Goal: Task Accomplishment & Management: Complete application form

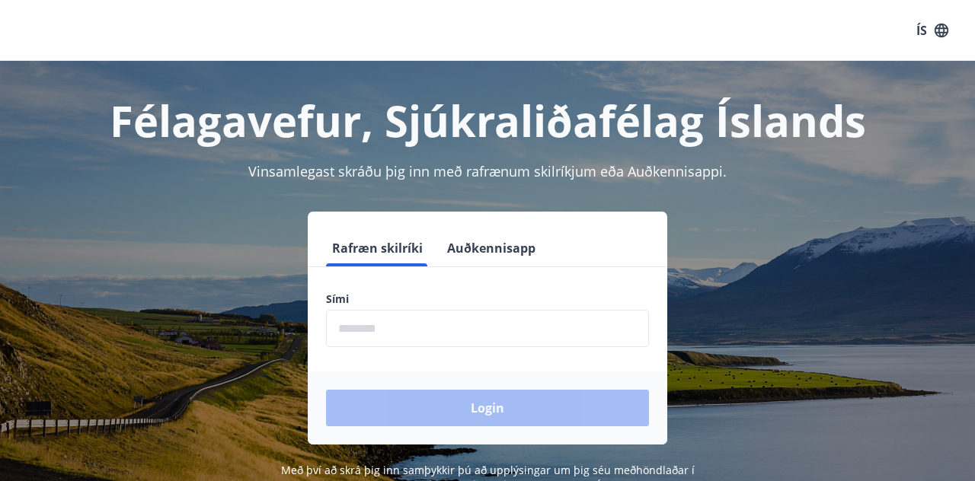
click at [498, 324] on input "phone" at bounding box center [487, 328] width 323 height 37
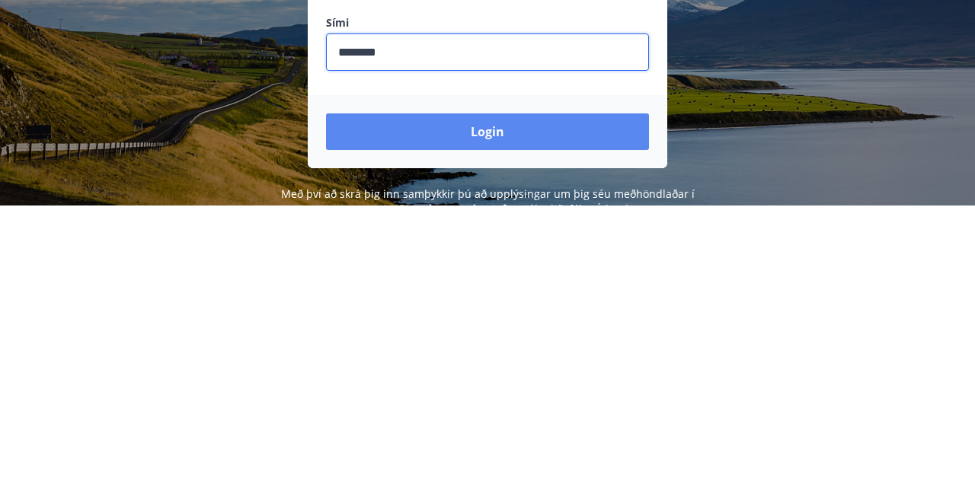
click at [530, 406] on button "Login" at bounding box center [487, 408] width 323 height 37
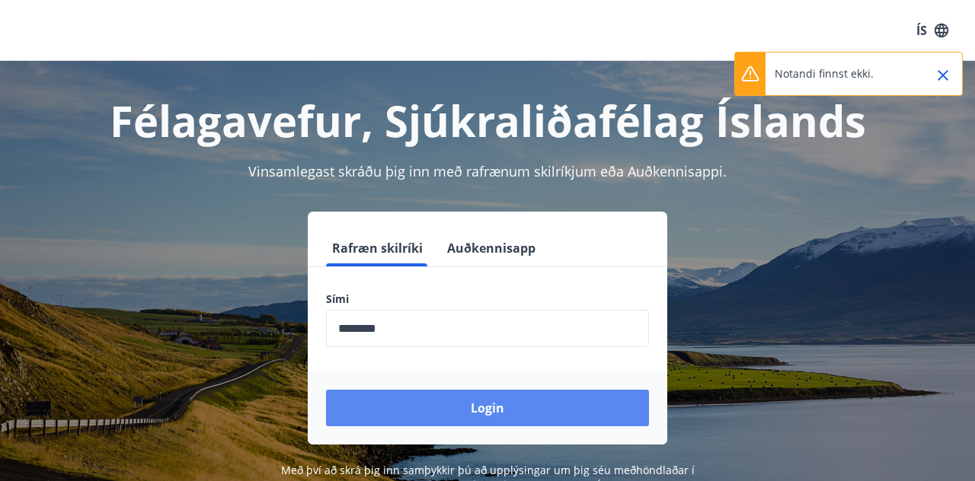
click at [534, 401] on button "Login" at bounding box center [487, 408] width 323 height 37
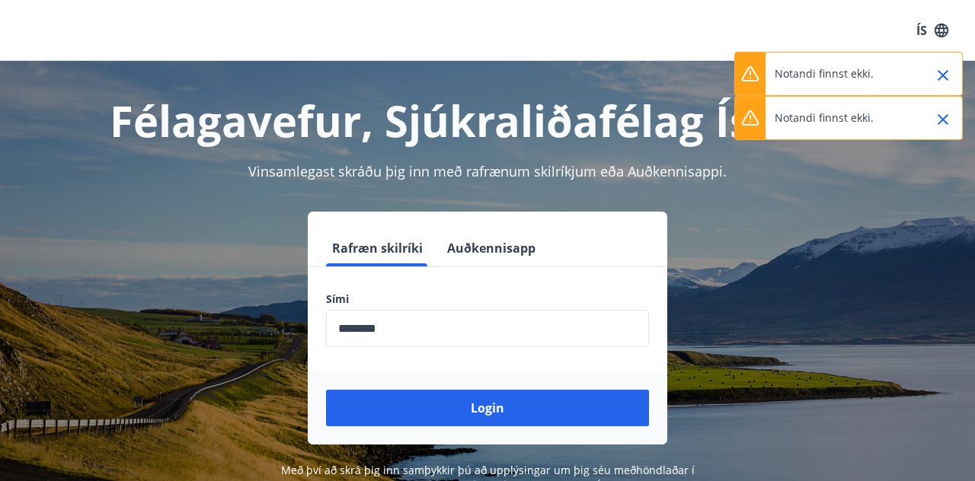
click at [466, 329] on input "phone" at bounding box center [487, 328] width 323 height 37
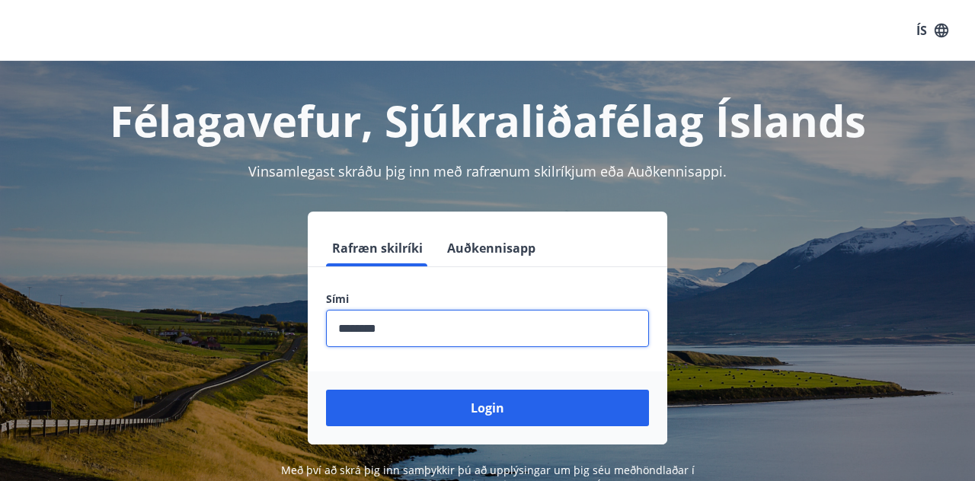
click at [521, 327] on input "phone" at bounding box center [487, 328] width 323 height 37
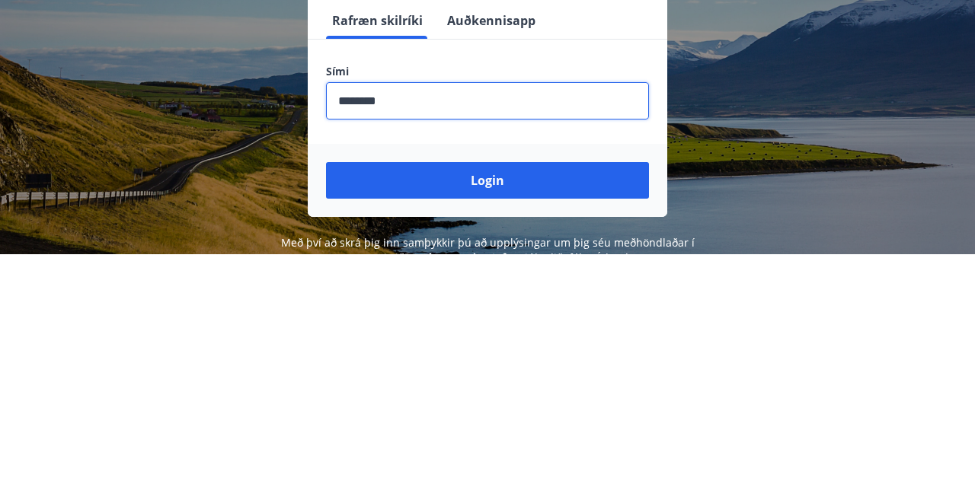
click at [507, 325] on input "phone" at bounding box center [487, 328] width 323 height 37
click at [573, 325] on input "phone" at bounding box center [487, 328] width 323 height 37
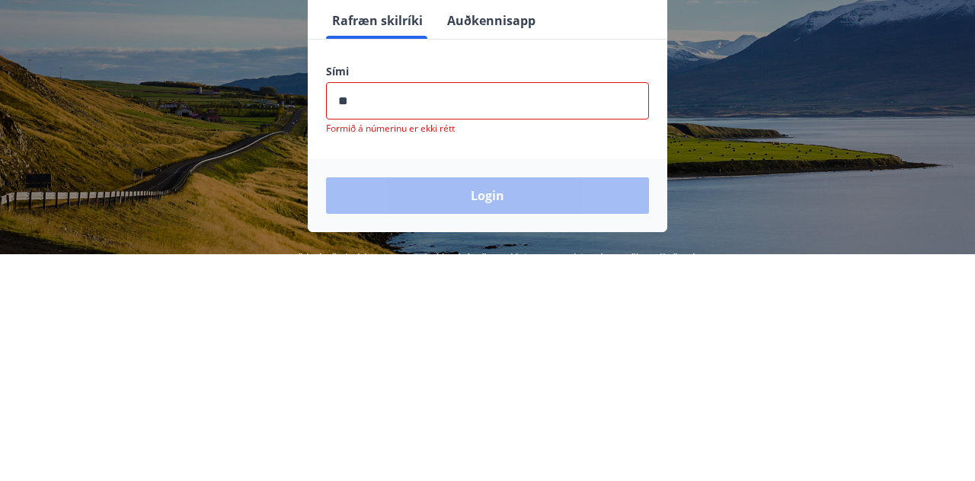
type input "*"
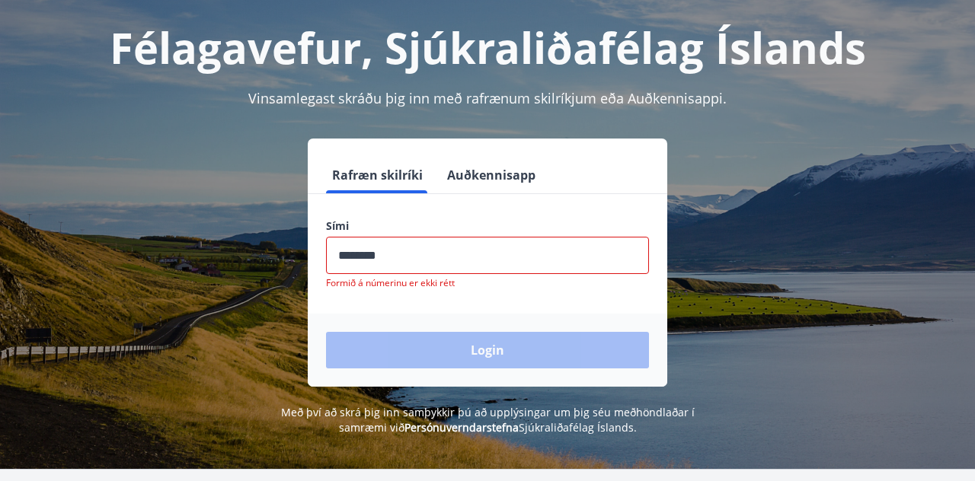
scroll to position [103, 0]
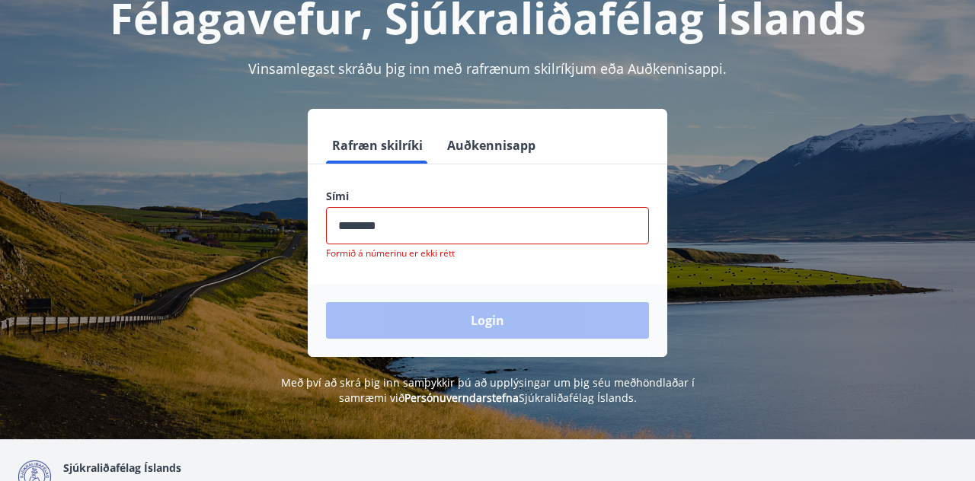
click at [551, 320] on div "Login" at bounding box center [487, 320] width 359 height 73
click at [394, 226] on input "phone" at bounding box center [487, 225] width 323 height 37
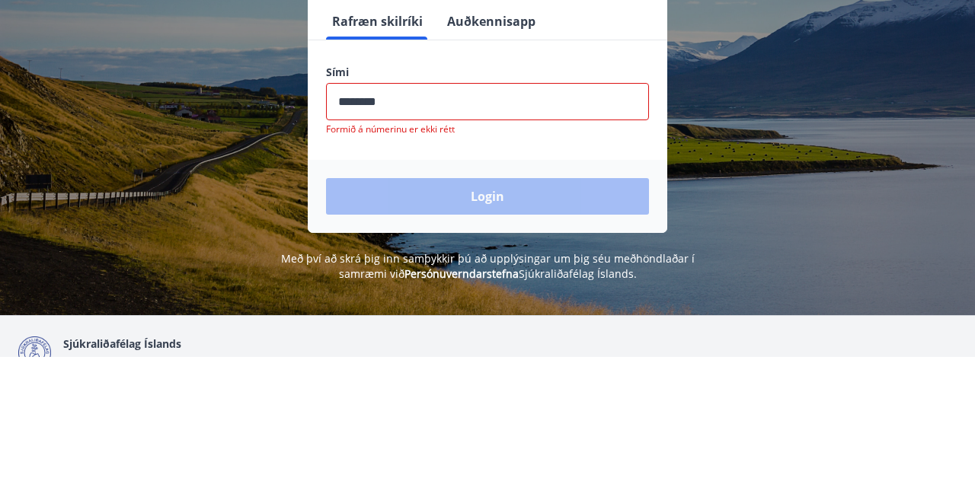
click at [364, 227] on input "phone" at bounding box center [487, 225] width 323 height 37
click at [368, 227] on input "phone" at bounding box center [487, 225] width 323 height 37
click at [369, 229] on input "phone" at bounding box center [487, 225] width 323 height 37
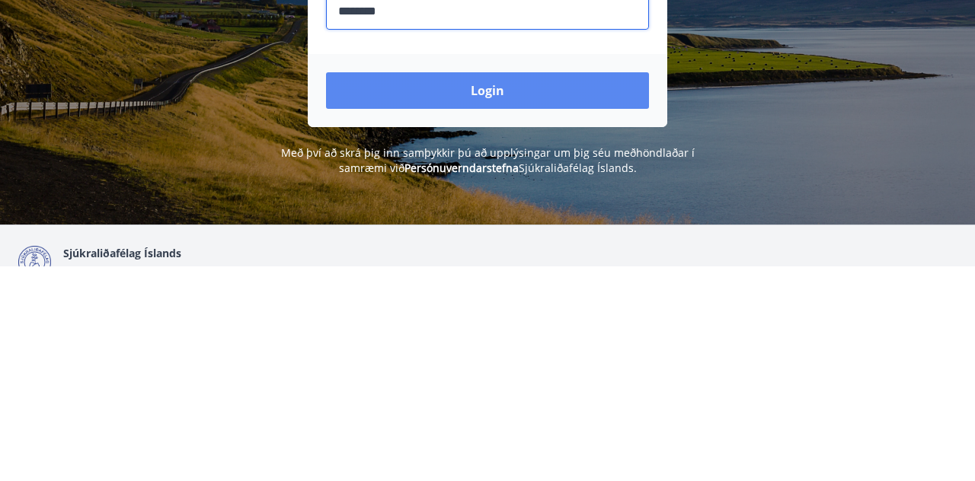
click at [541, 308] on button "Login" at bounding box center [487, 305] width 323 height 37
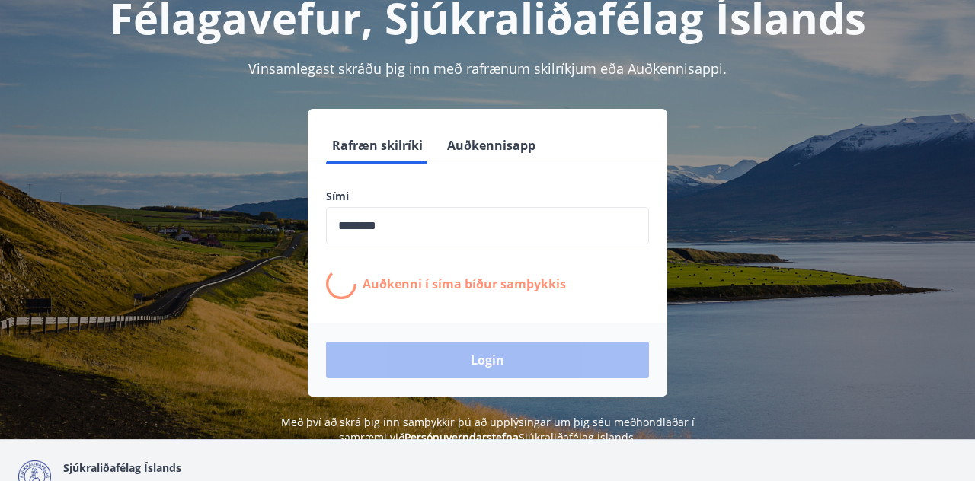
click at [477, 148] on button "Auðkennisapp" at bounding box center [491, 145] width 101 height 37
click at [510, 146] on button "Auðkennisapp" at bounding box center [491, 145] width 101 height 37
click at [461, 219] on input "phone" at bounding box center [487, 225] width 323 height 37
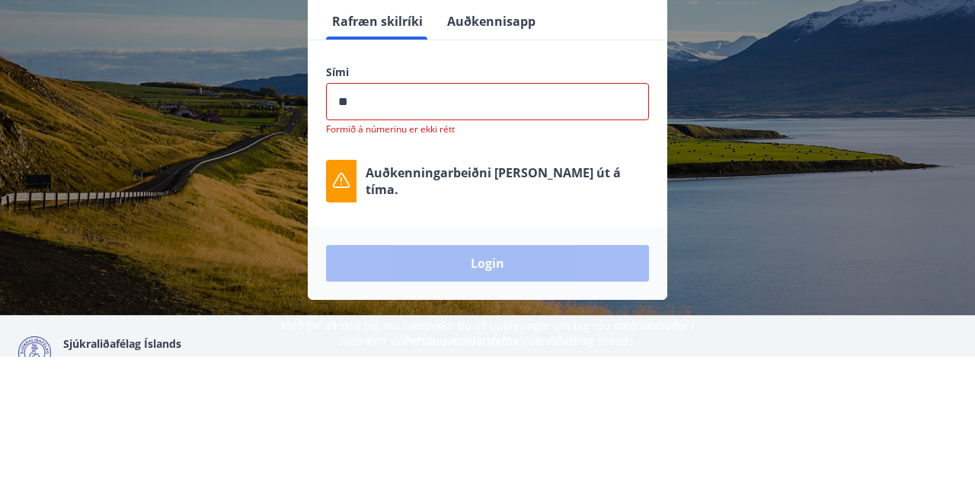
type input "*"
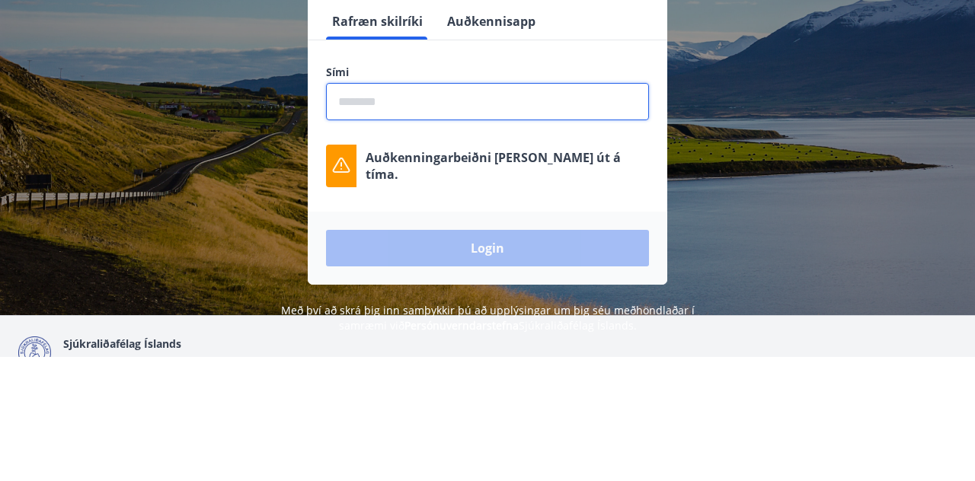
click at [504, 149] on button "Auðkennisapp" at bounding box center [491, 145] width 101 height 37
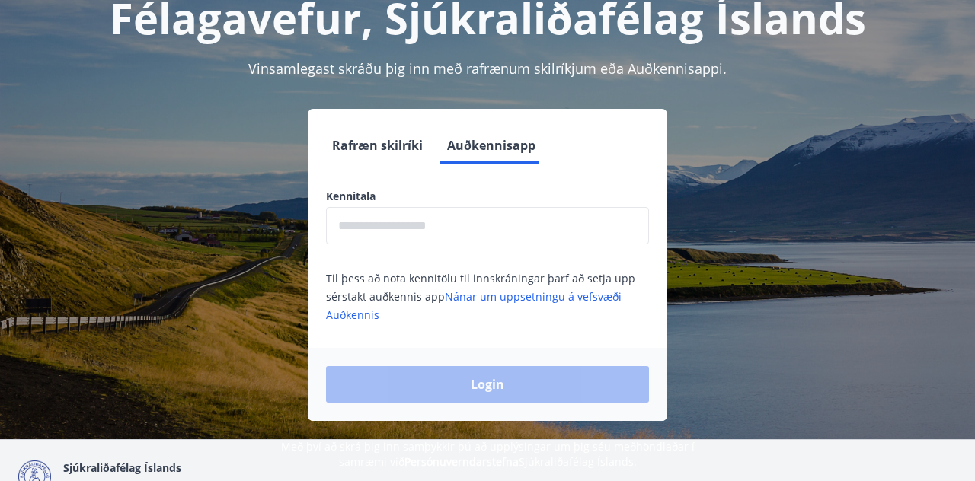
click at [448, 226] on input "text" at bounding box center [487, 225] width 323 height 37
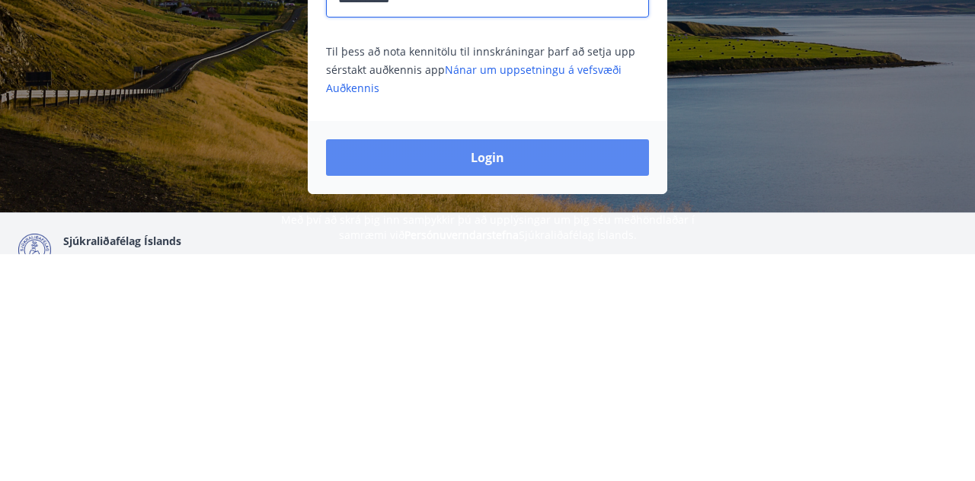
type input "**********"
click at [519, 384] on button "Login" at bounding box center [487, 384] width 323 height 37
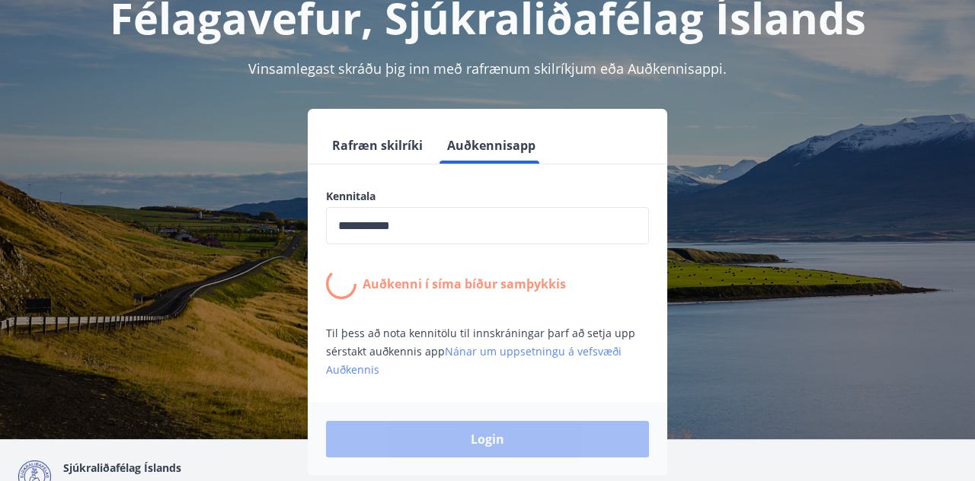
click at [554, 347] on link "Nánar um uppsetningu á vefsvæði Auðkennis" at bounding box center [473, 360] width 295 height 33
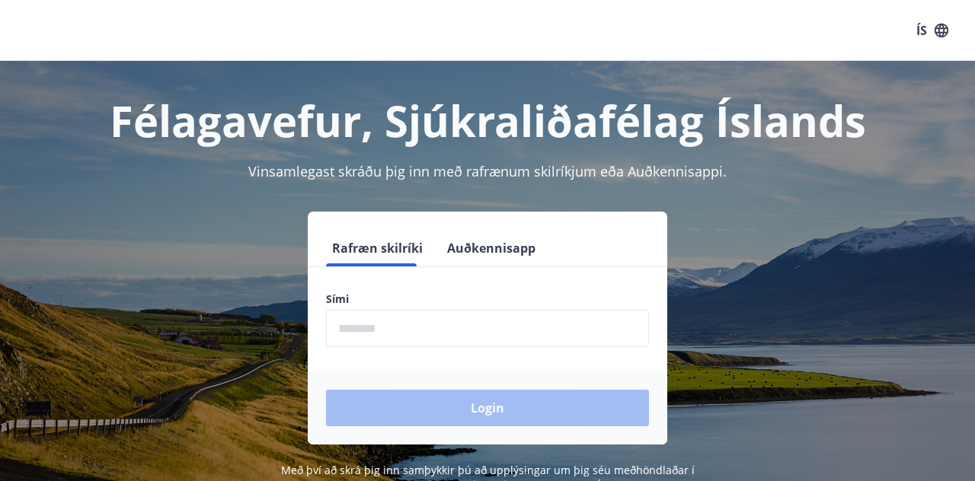
click at [395, 325] on input "phone" at bounding box center [487, 328] width 323 height 37
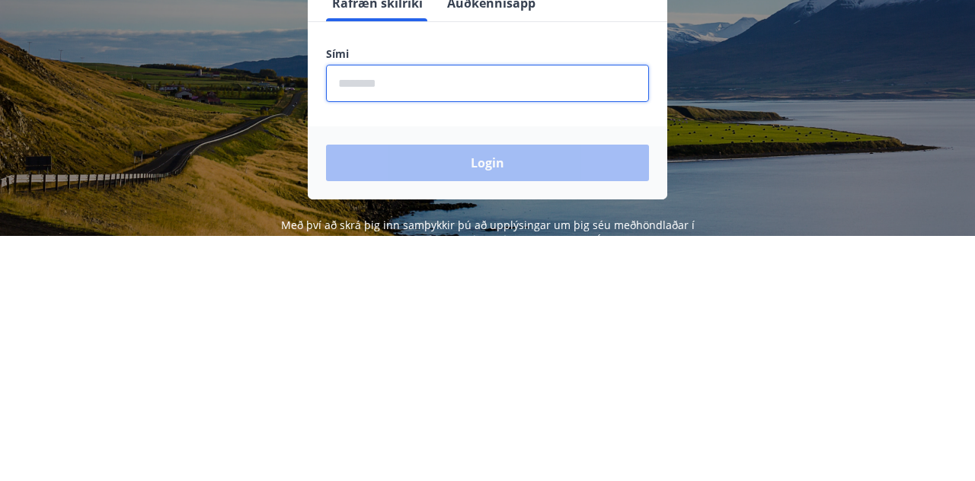
click at [522, 251] on button "Auðkennisapp" at bounding box center [491, 248] width 101 height 37
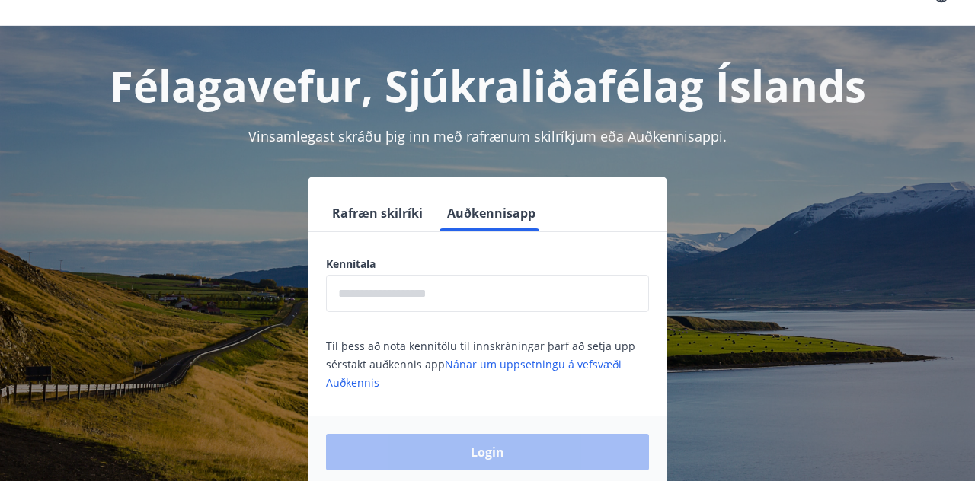
scroll to position [38, 0]
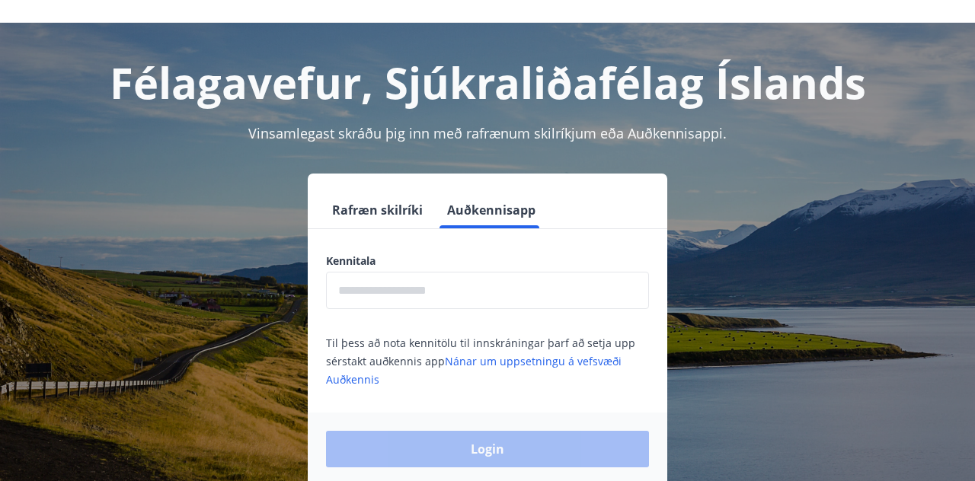
click at [584, 292] on input "text" at bounding box center [487, 290] width 323 height 37
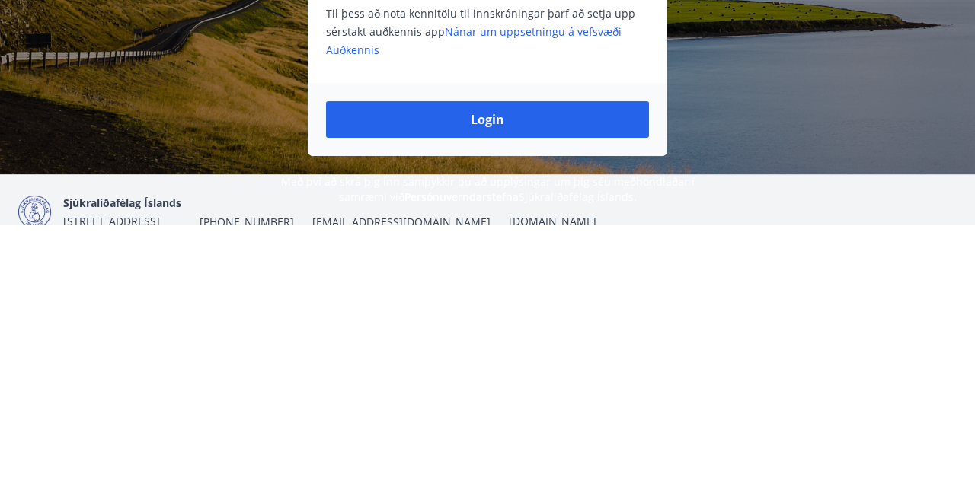
scroll to position [111, 0]
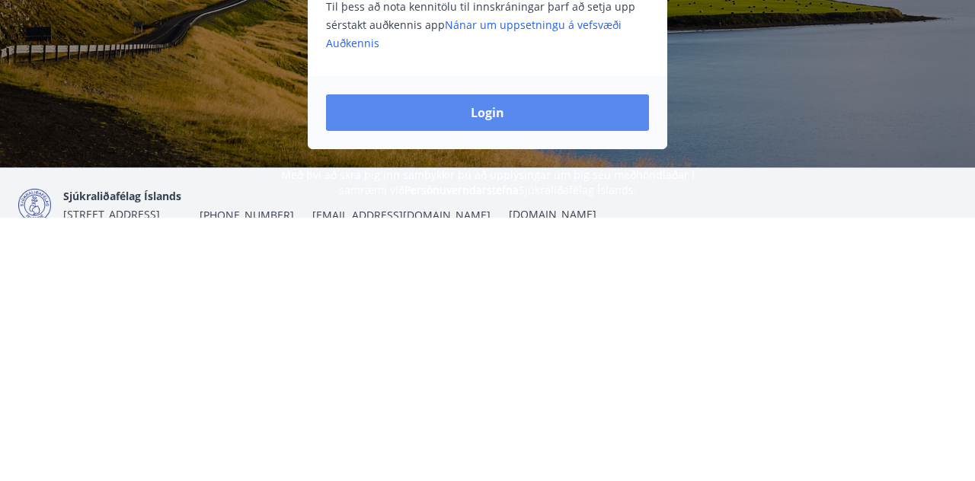
type input "**********"
click at [583, 369] on button "Login" at bounding box center [487, 376] width 323 height 37
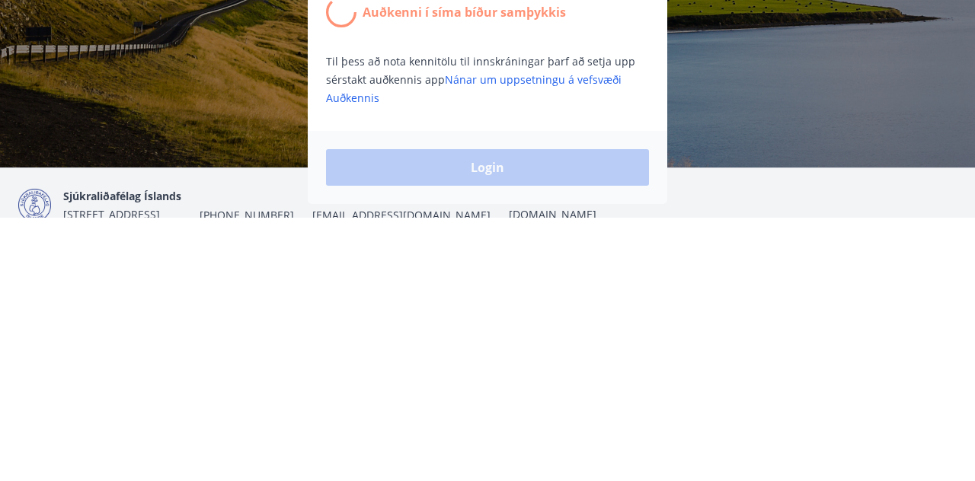
scroll to position [166, 0]
